Goal: Find specific fact: Find specific fact

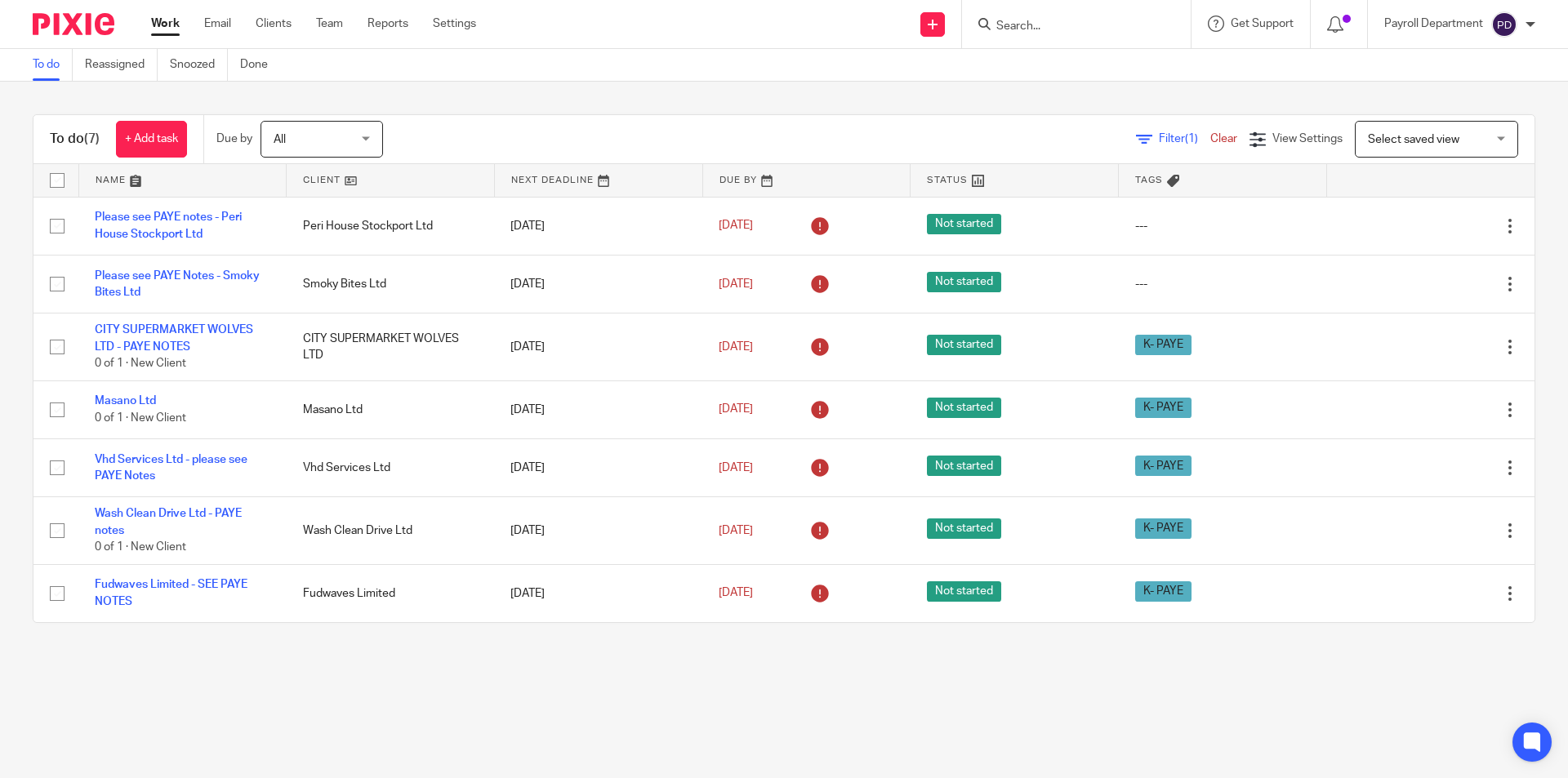
click at [1035, 34] on form at bounding box center [1081, 24] width 174 height 20
click at [1035, 27] on input "Search" at bounding box center [1068, 27] width 147 height 15
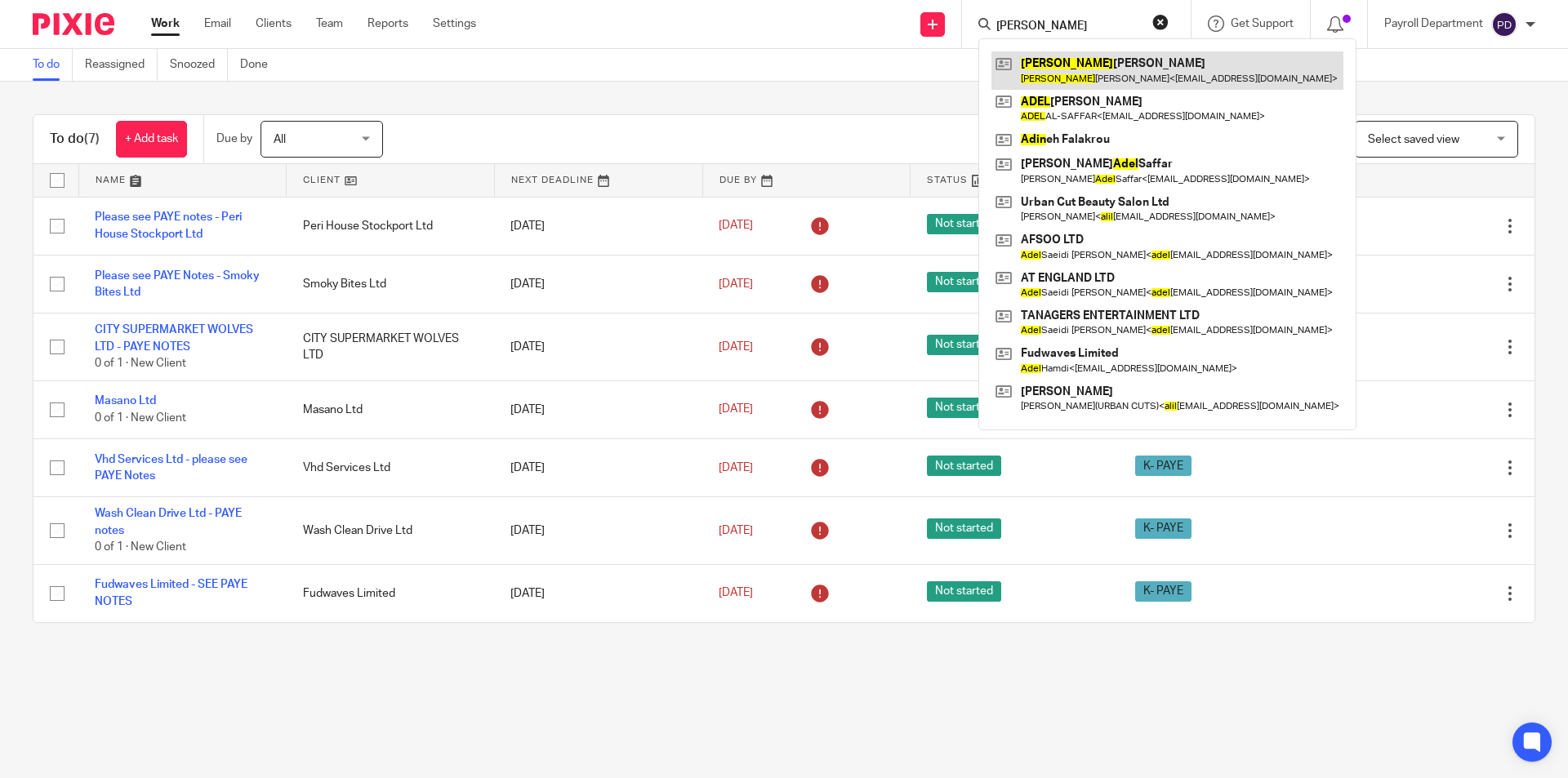
type input "adil"
click at [1059, 57] on link at bounding box center [1167, 70] width 352 height 37
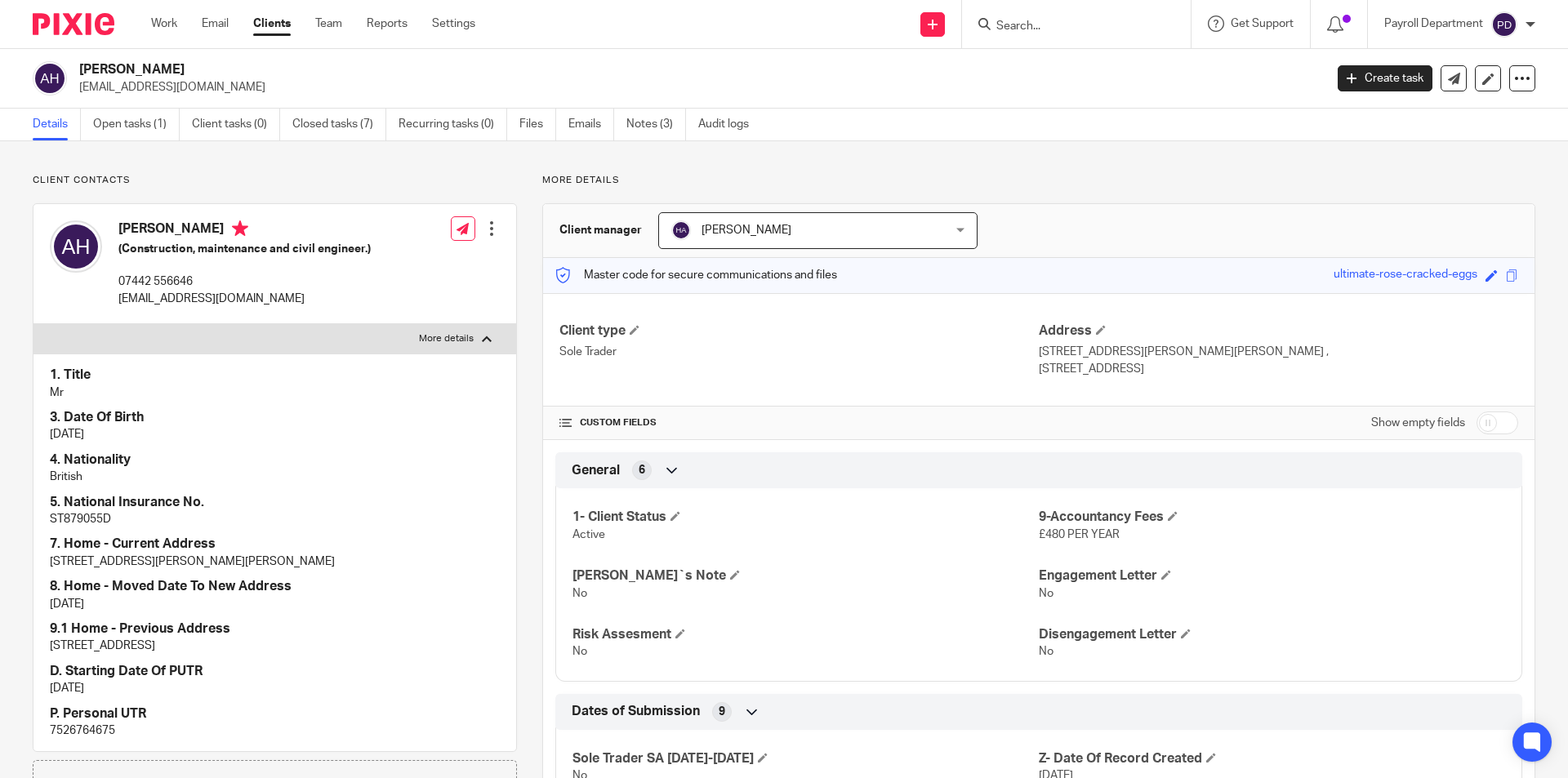
click at [74, 730] on p "7526764675" at bounding box center [275, 731] width 450 height 17
click at [74, 731] on p "7526764675" at bounding box center [275, 731] width 450 height 17
copy p "7526764675"
